Goal: Information Seeking & Learning: Learn about a topic

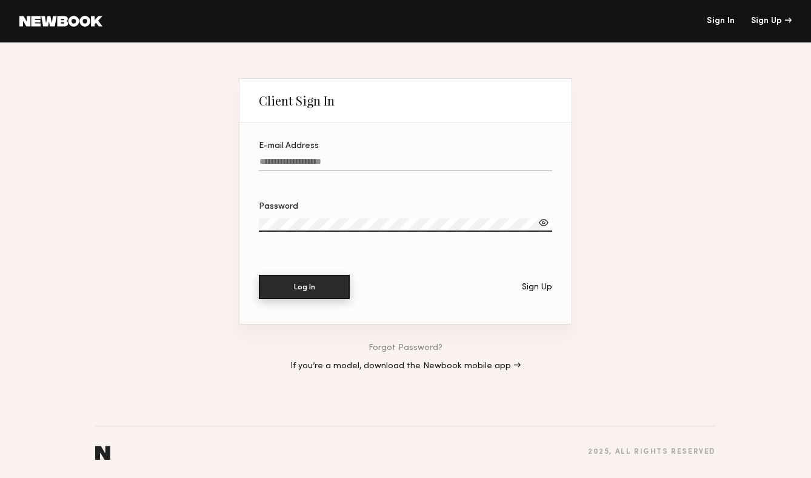
type input "**********"
click at [287, 280] on button "Log In" at bounding box center [304, 287] width 91 height 24
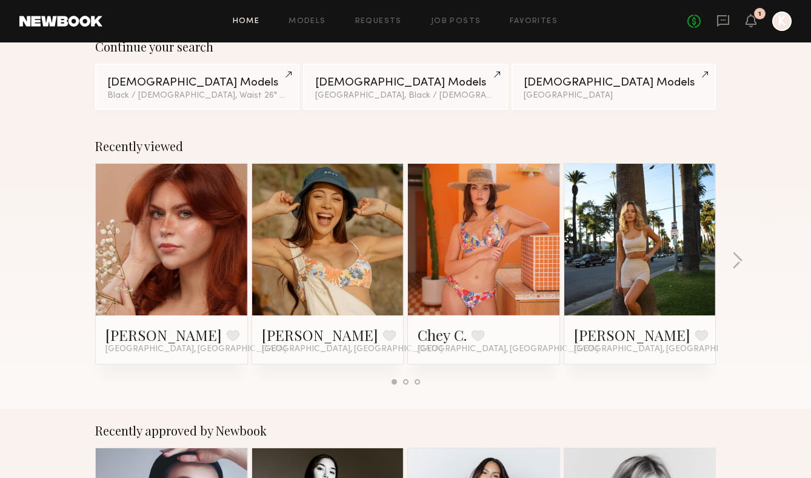
scroll to position [124, 0]
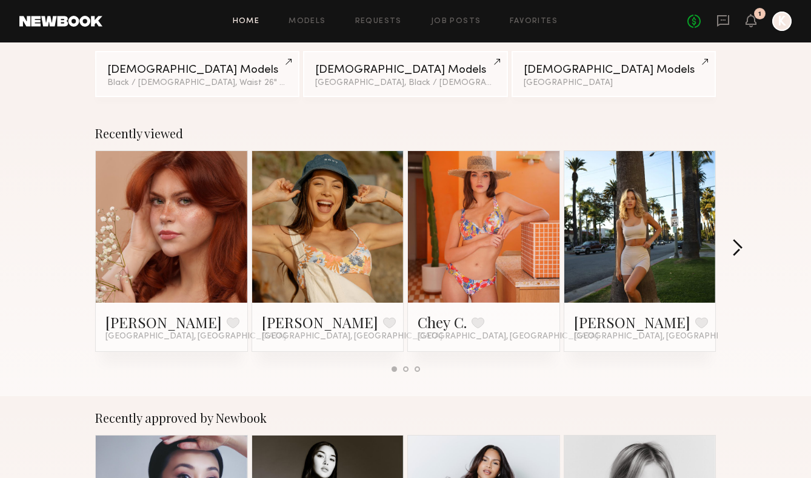
click at [740, 247] on button "button" at bounding box center [738, 249] width 12 height 20
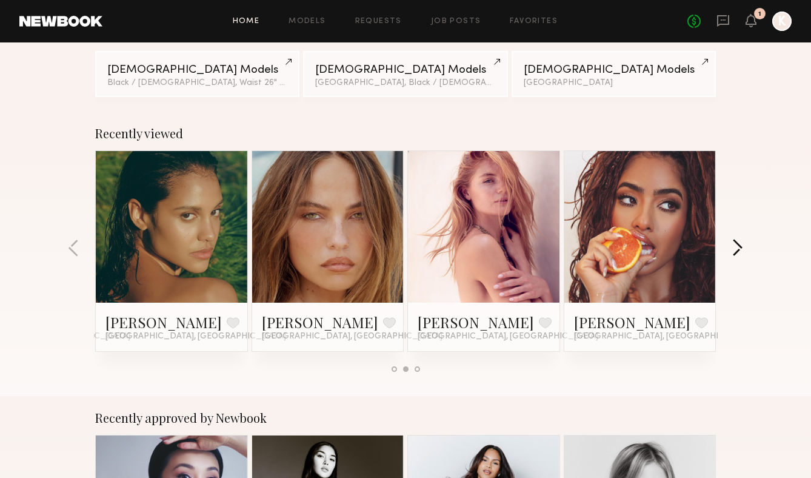
click at [740, 243] on button "button" at bounding box center [738, 249] width 12 height 20
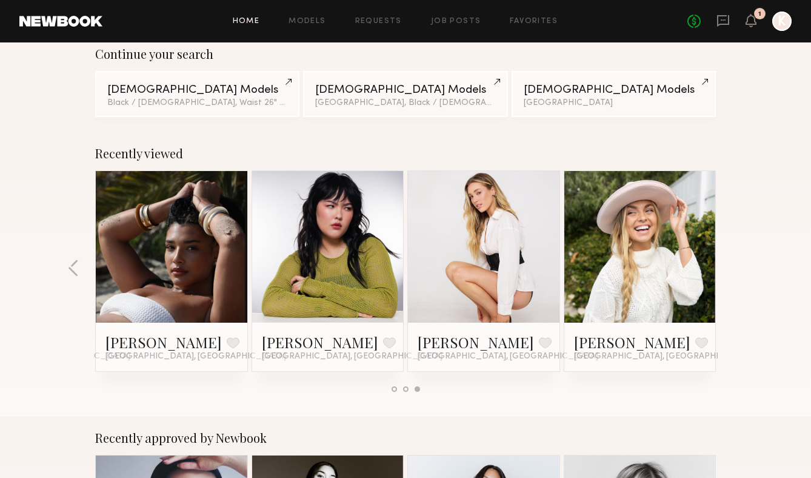
scroll to position [28, 0]
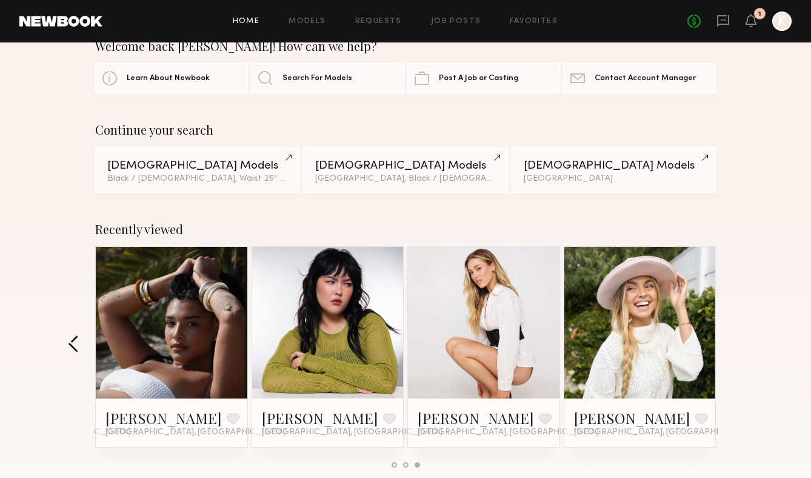
click at [75, 344] on button "button" at bounding box center [74, 345] width 12 height 20
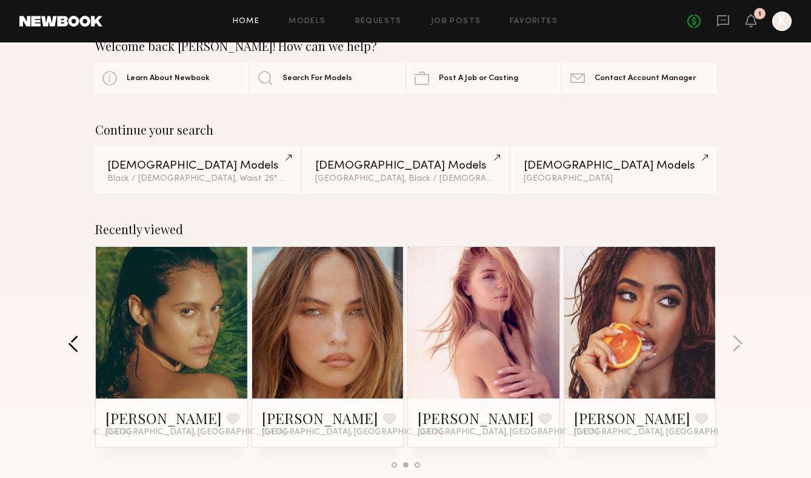
click at [75, 344] on button "button" at bounding box center [74, 345] width 12 height 20
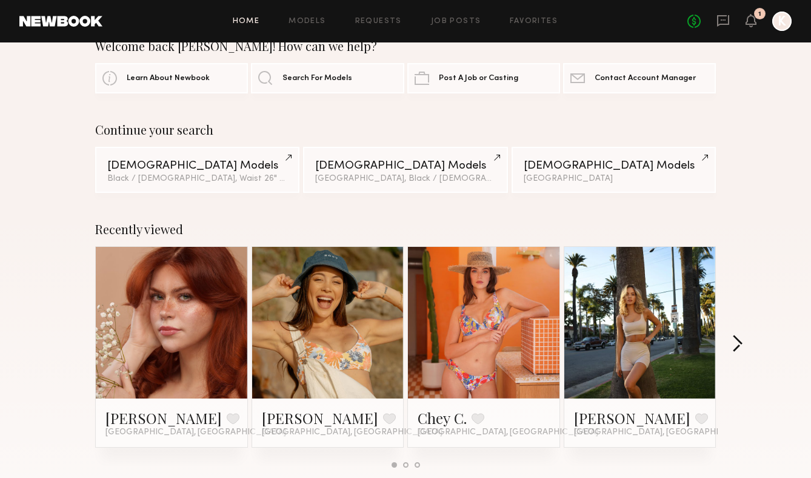
click at [734, 339] on button "button" at bounding box center [738, 345] width 12 height 20
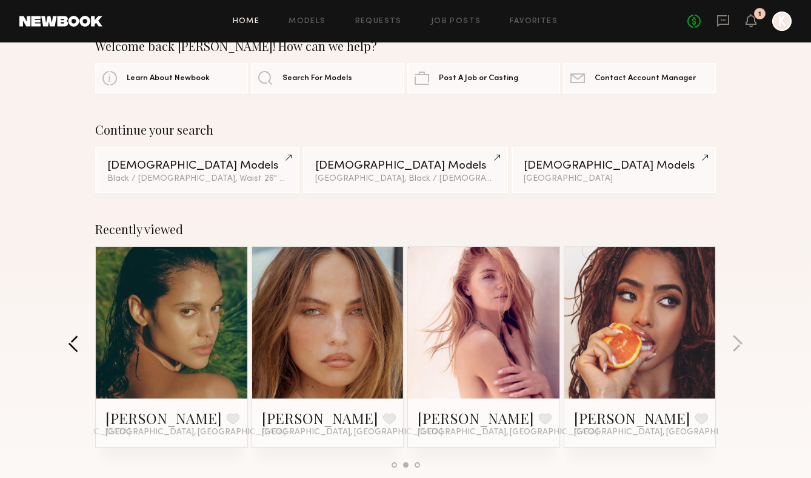
click at [79, 343] on button "button" at bounding box center [74, 345] width 12 height 20
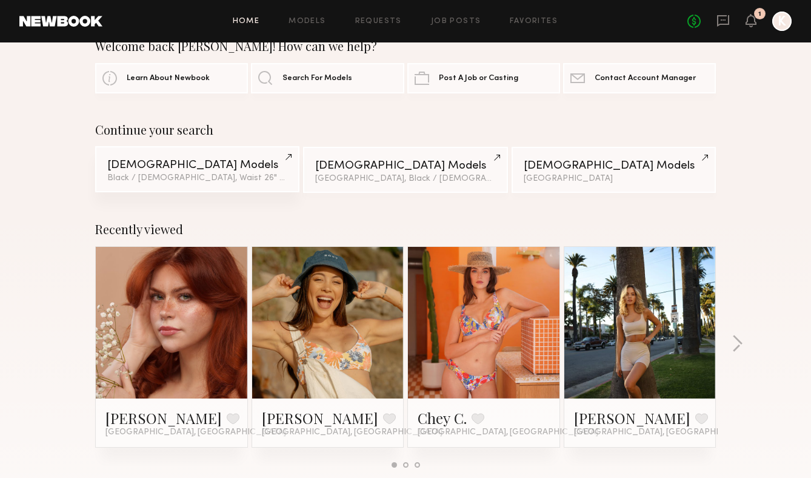
scroll to position [0, 0]
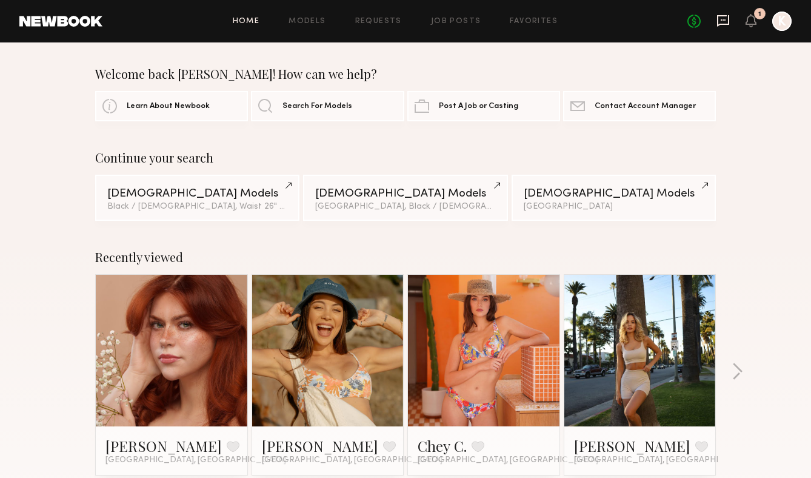
click at [725, 16] on icon at bounding box center [723, 21] width 12 height 12
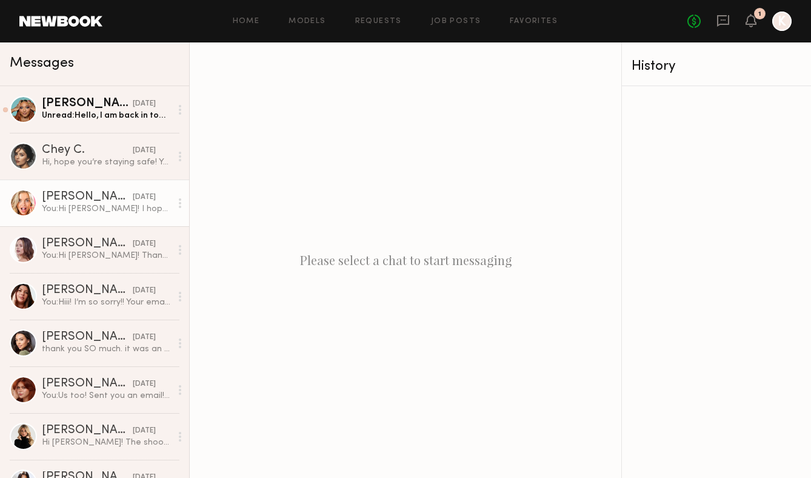
click at [106, 197] on div "Brook S." at bounding box center [87, 197] width 91 height 12
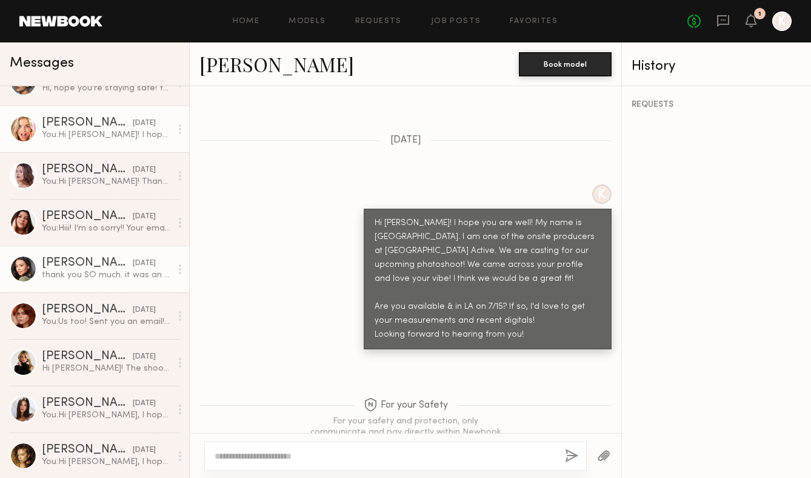
scroll to position [75, 0]
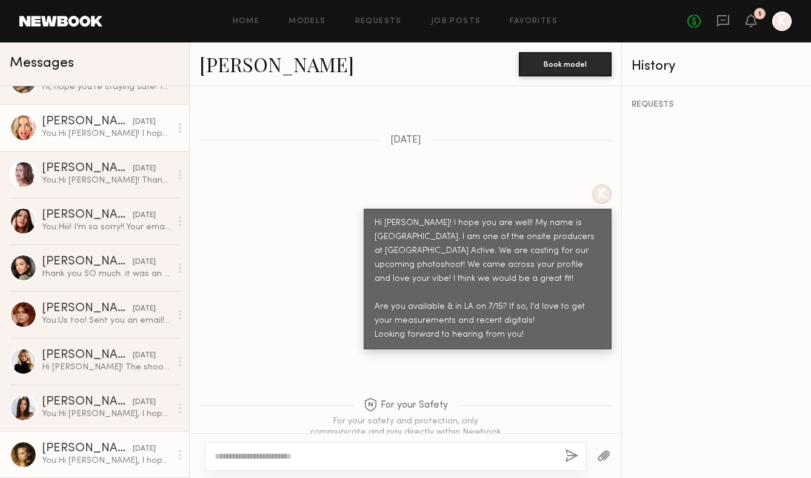
click at [99, 454] on div "Chloe B." at bounding box center [87, 449] width 91 height 12
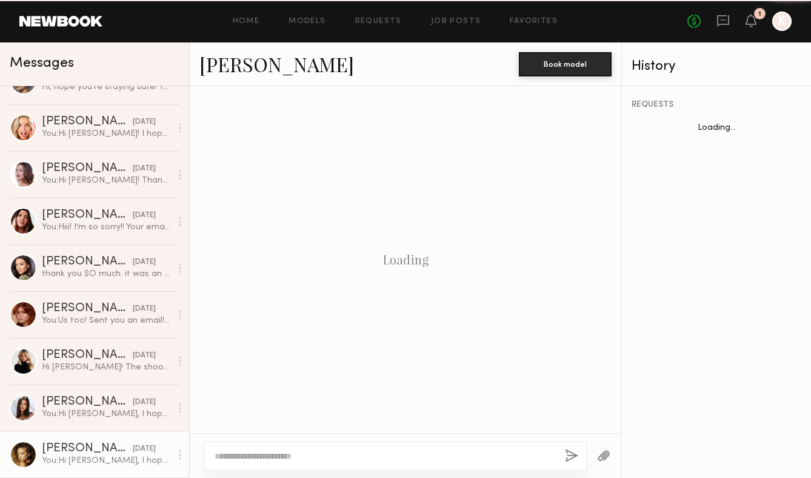
scroll to position [748, 0]
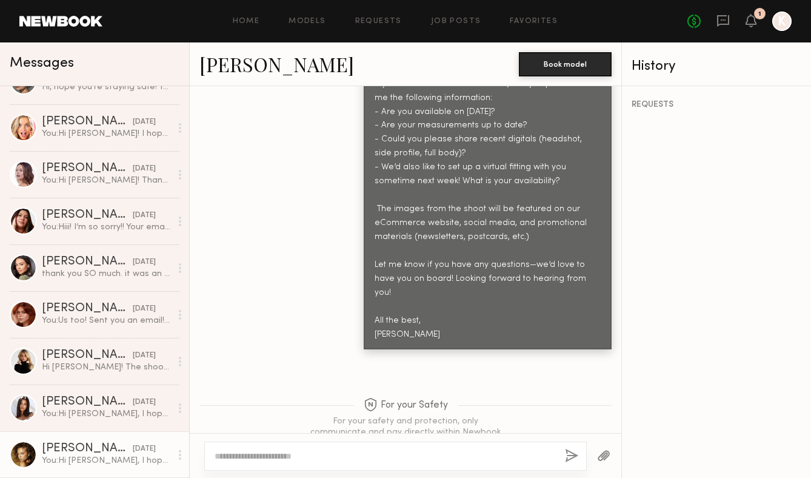
click at [223, 67] on link "Chloe B." at bounding box center [277, 64] width 155 height 26
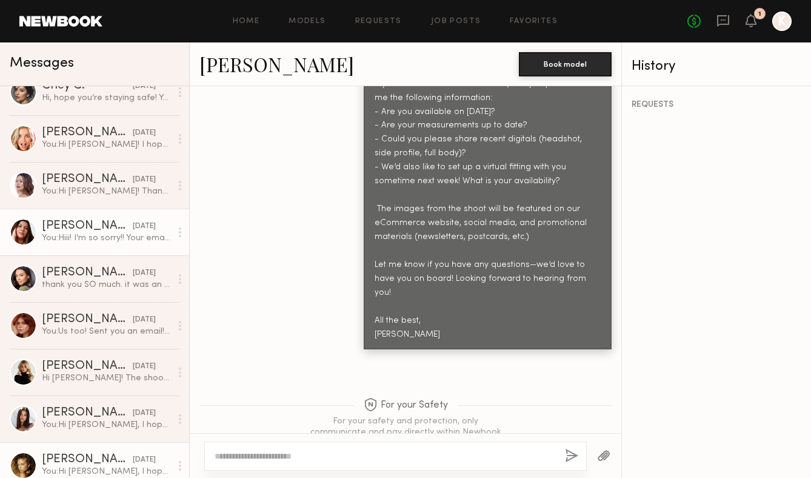
scroll to position [61, 0]
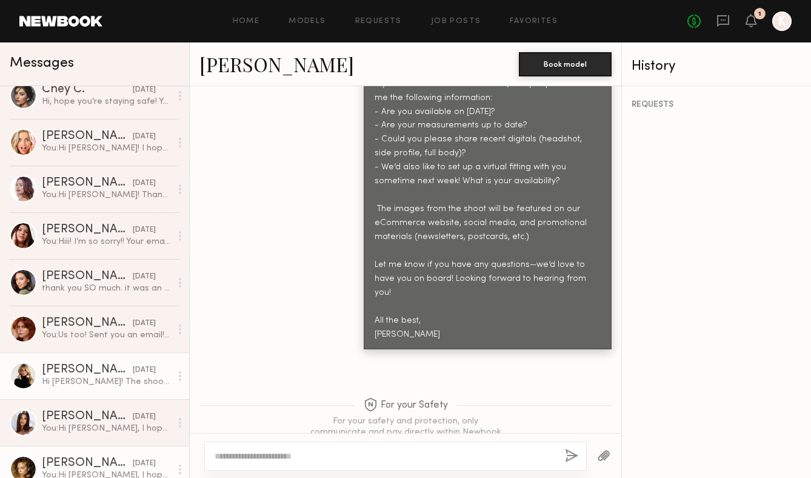
click at [103, 373] on div "Paige A." at bounding box center [87, 370] width 91 height 12
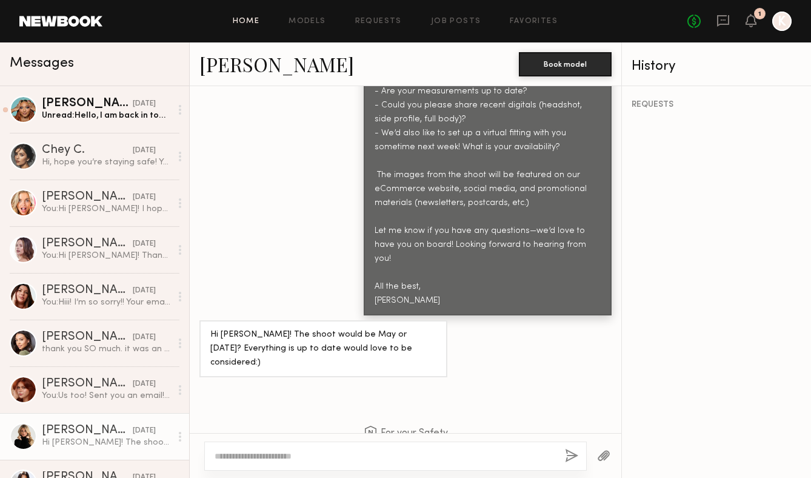
click at [250, 21] on link "Home" at bounding box center [246, 22] width 27 height 8
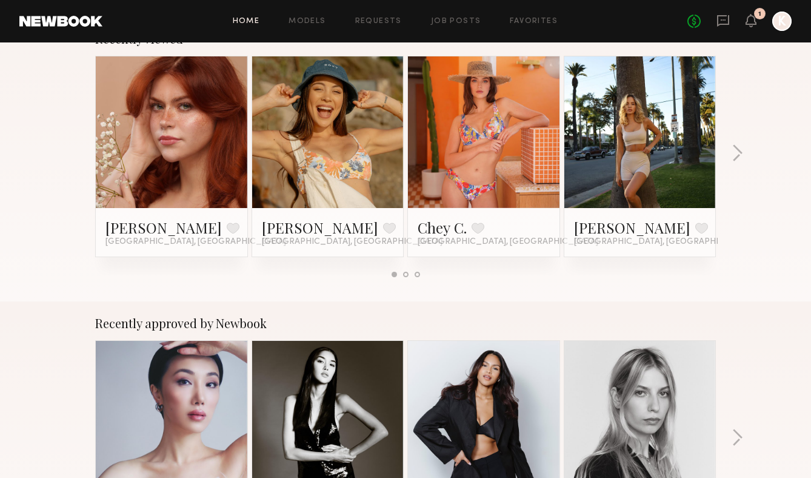
scroll to position [206, 0]
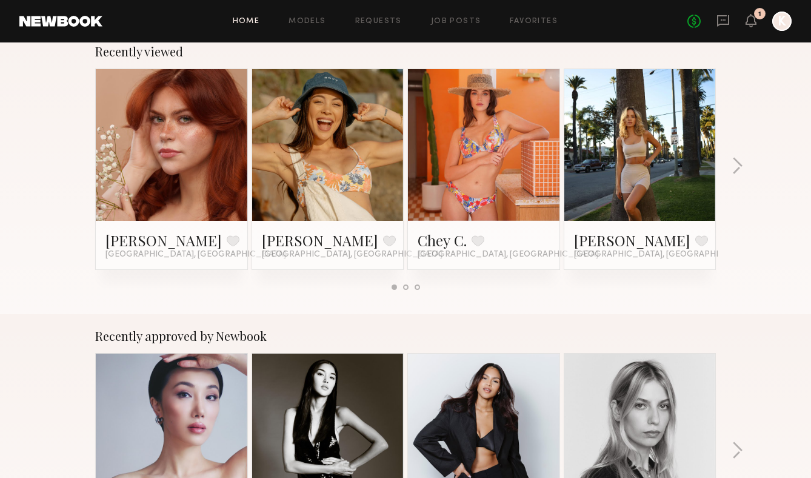
click at [169, 183] on link at bounding box center [172, 145] width 74 height 152
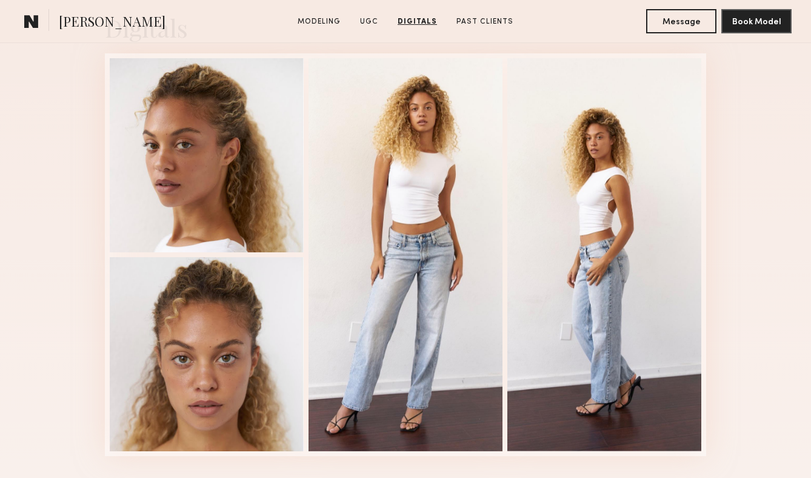
scroll to position [1975, 0]
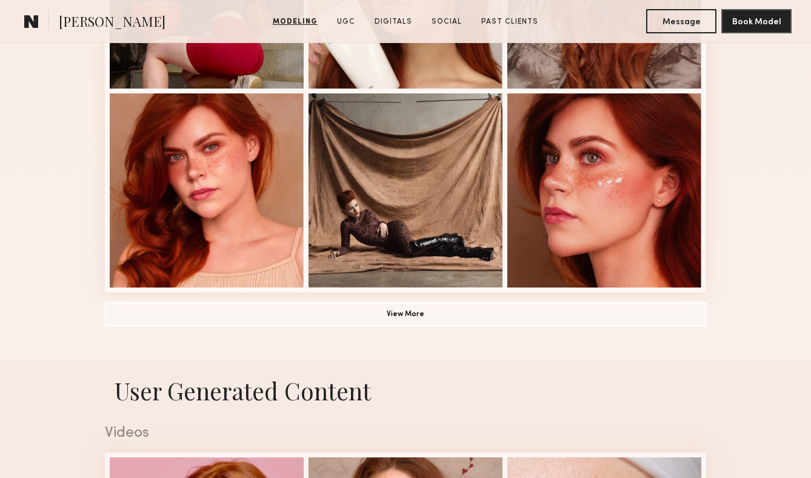
scroll to position [966, 0]
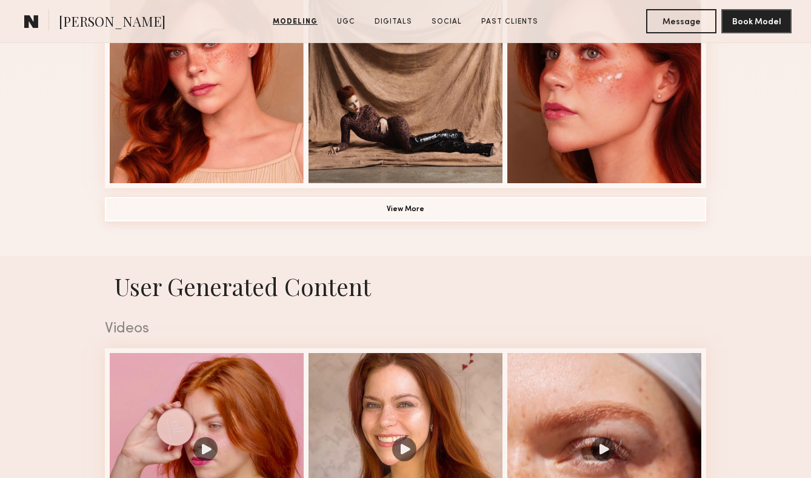
click at [320, 216] on button "View More" at bounding box center [406, 209] width 602 height 24
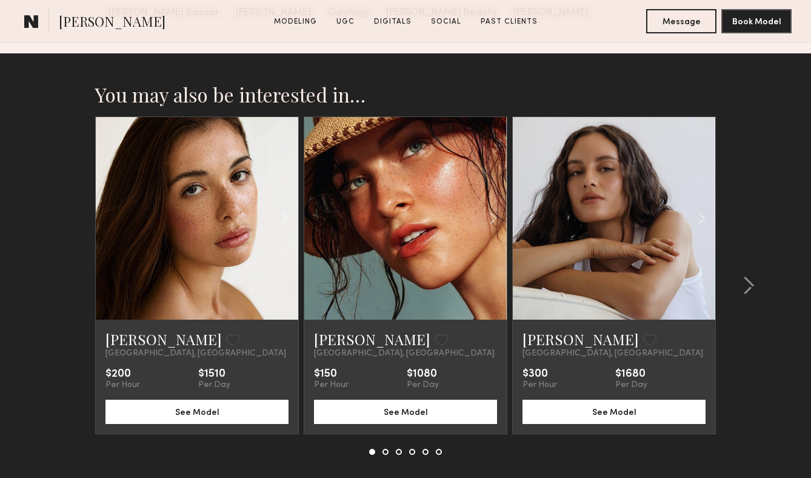
scroll to position [4136, 0]
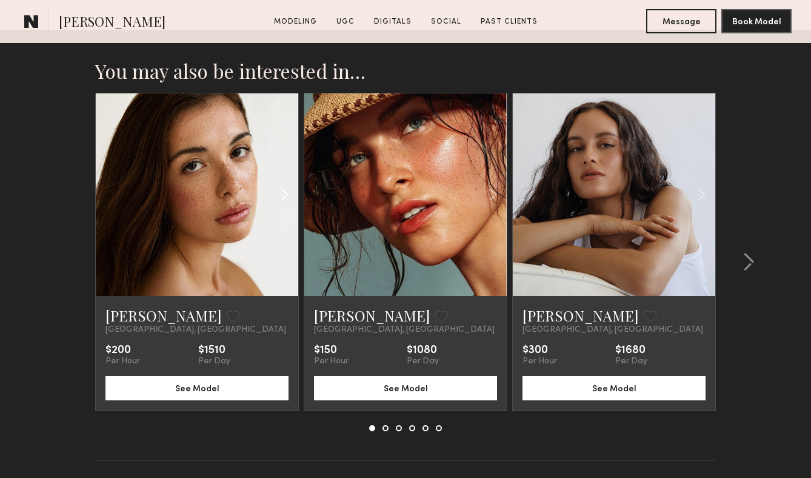
click at [284, 192] on common-icon at bounding box center [285, 194] width 18 height 23
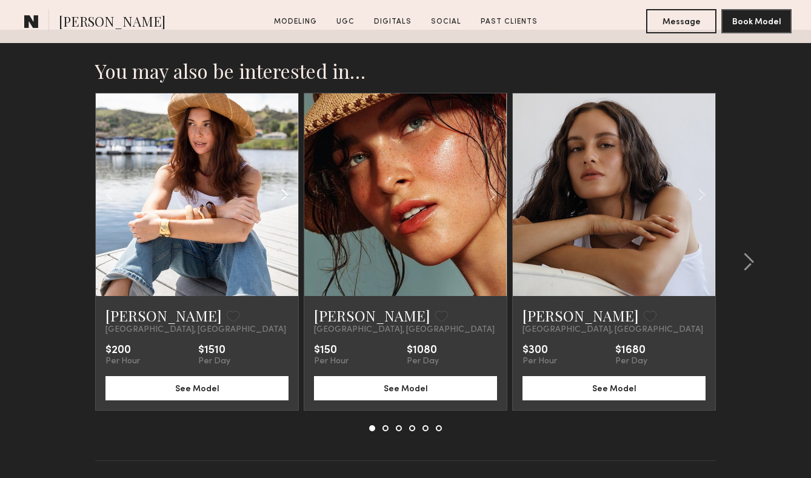
click at [284, 192] on common-icon at bounding box center [285, 194] width 18 height 23
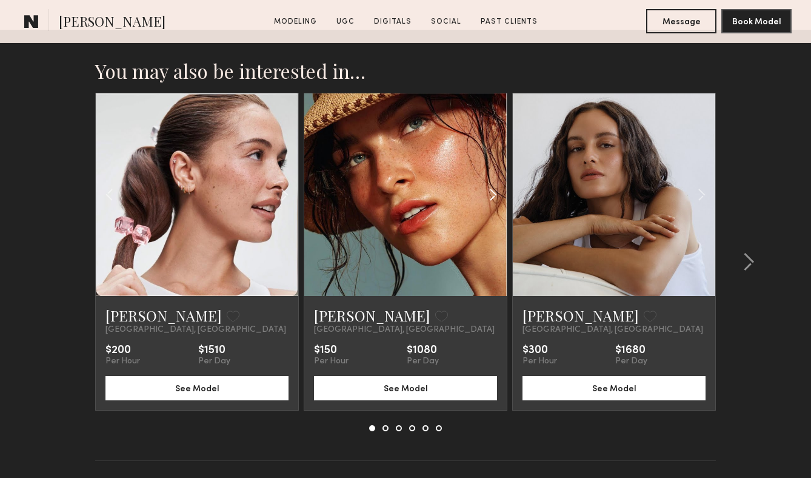
click at [491, 196] on common-icon at bounding box center [494, 194] width 18 height 23
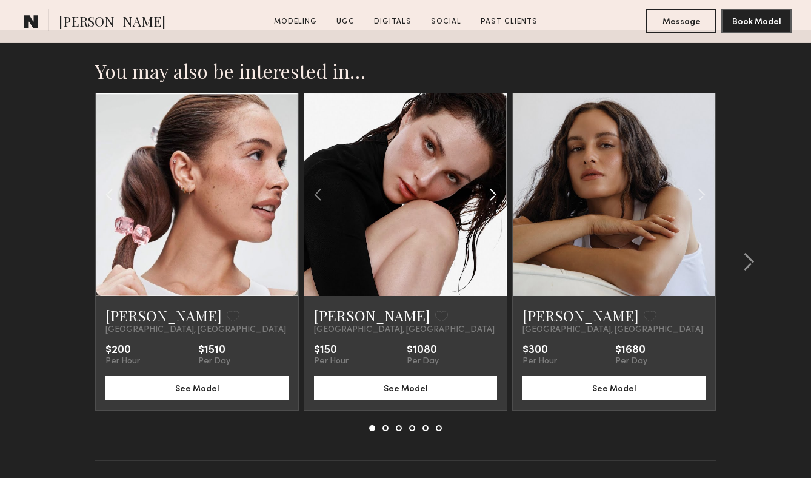
click at [492, 196] on common-icon at bounding box center [494, 194] width 18 height 23
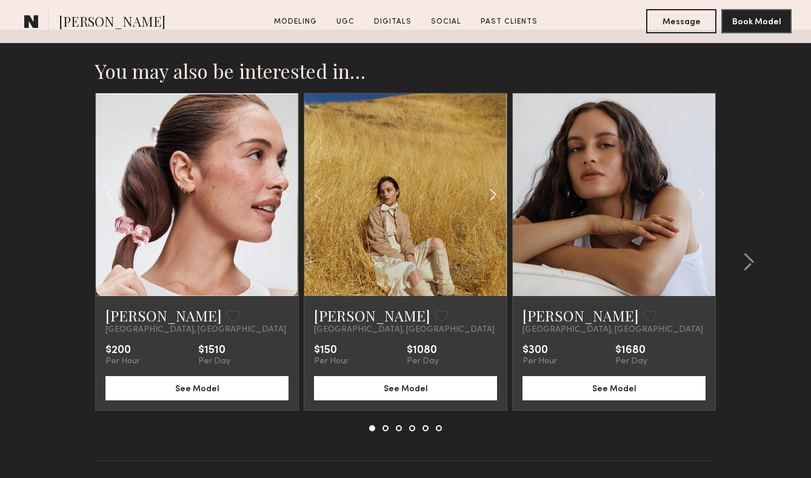
click at [492, 196] on common-icon at bounding box center [494, 194] width 18 height 23
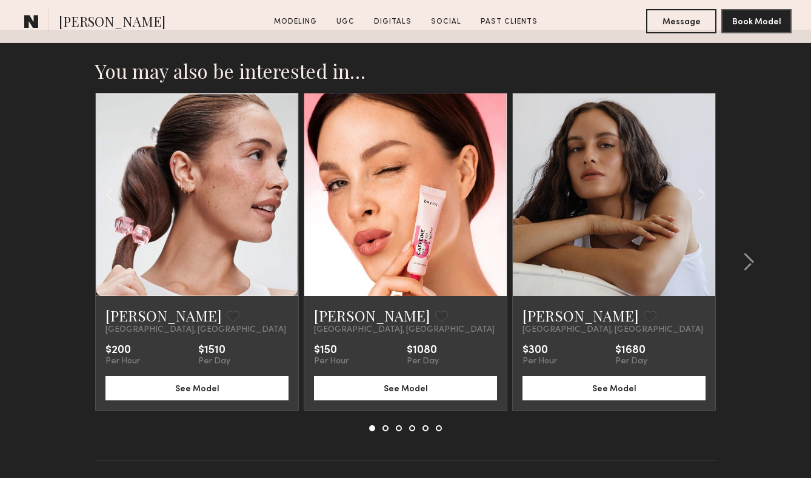
click at [492, 196] on div at bounding box center [405, 194] width 203 height 203
click at [706, 193] on common-icon at bounding box center [702, 194] width 18 height 23
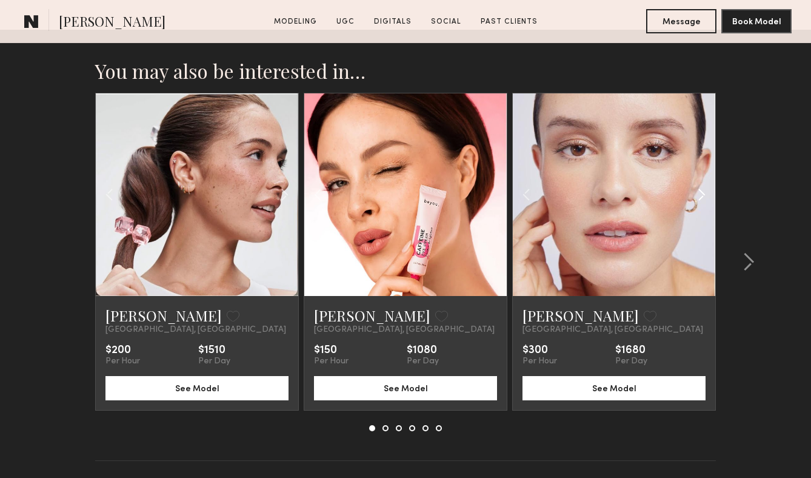
click at [706, 193] on common-icon at bounding box center [702, 194] width 18 height 23
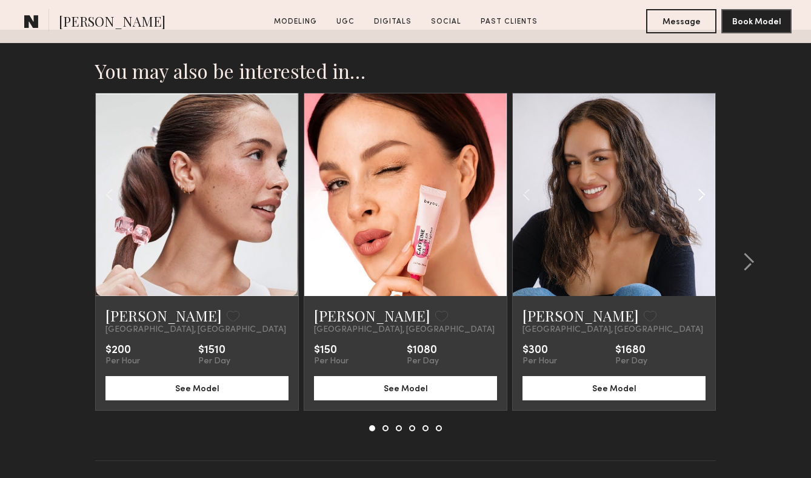
click at [706, 193] on common-icon at bounding box center [702, 194] width 18 height 23
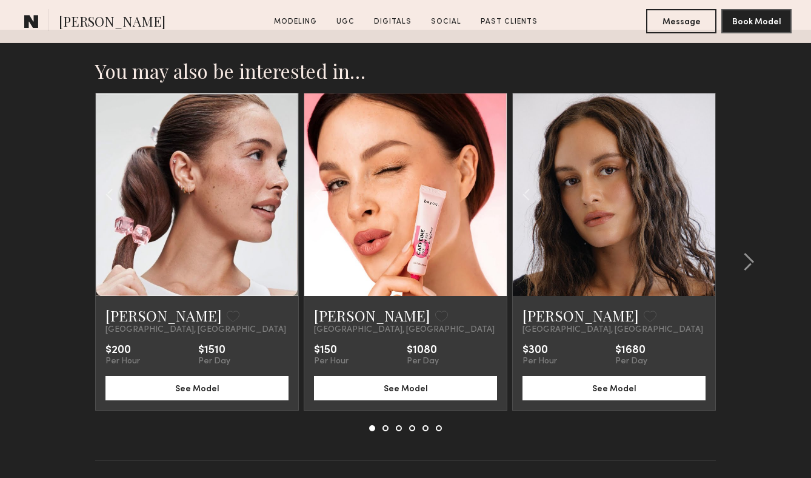
click at [706, 193] on div at bounding box center [614, 194] width 203 height 203
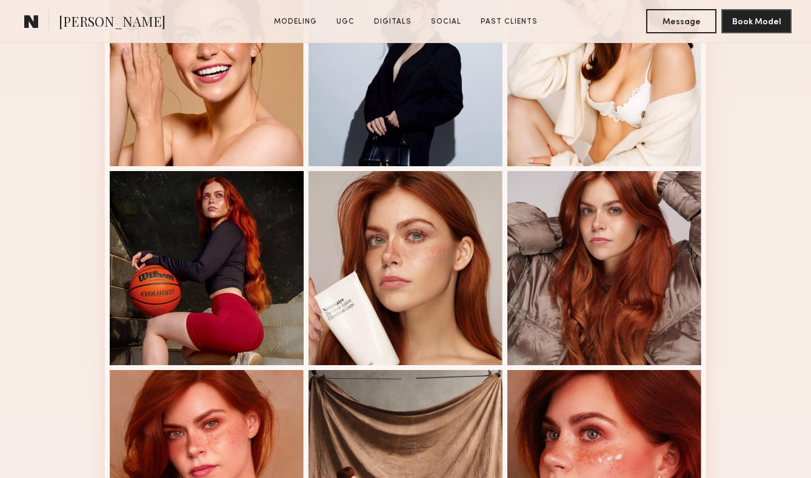
scroll to position [0, 0]
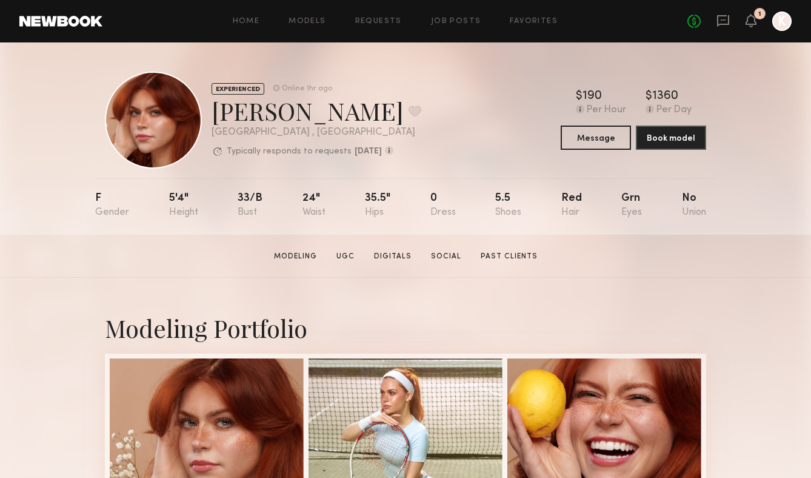
click at [85, 23] on link at bounding box center [60, 21] width 83 height 11
